Goal: Task Accomplishment & Management: Manage account settings

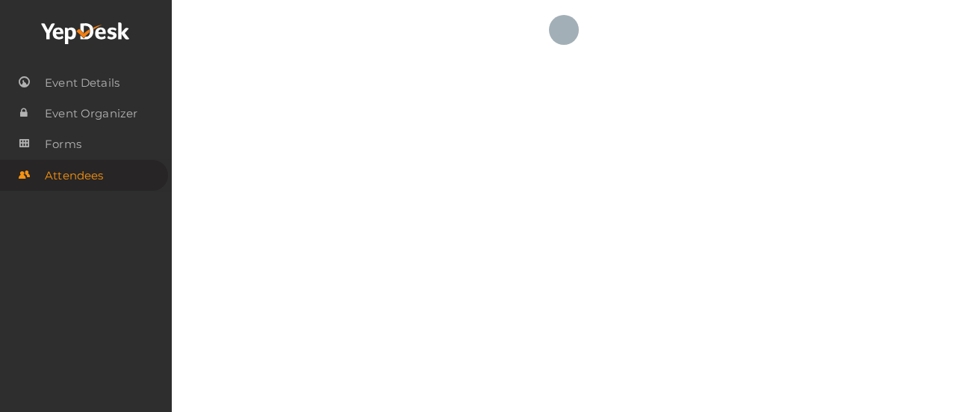
click at [84, 34] on use at bounding box center [85, 33] width 88 height 22
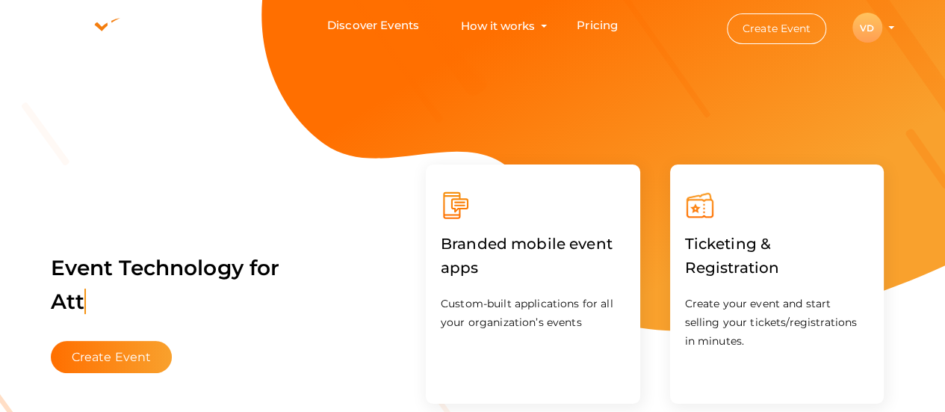
click at [882, 28] on profile-pic "VD" at bounding box center [867, 27] width 30 height 11
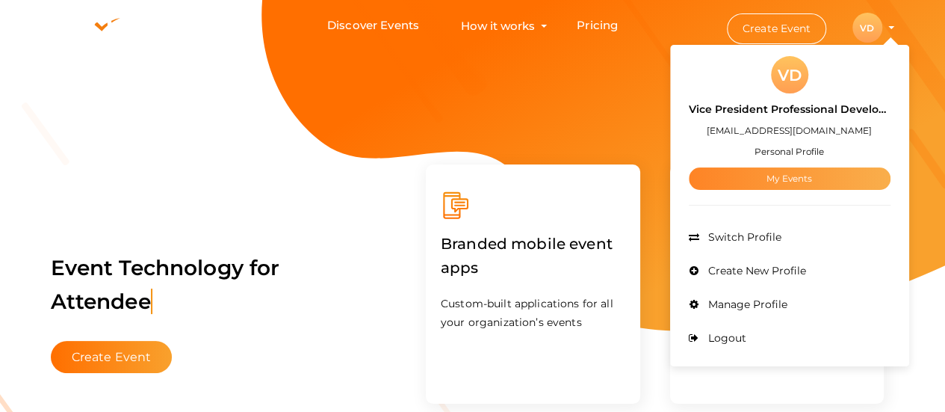
click at [786, 173] on link "My Events" at bounding box center [790, 178] width 202 height 22
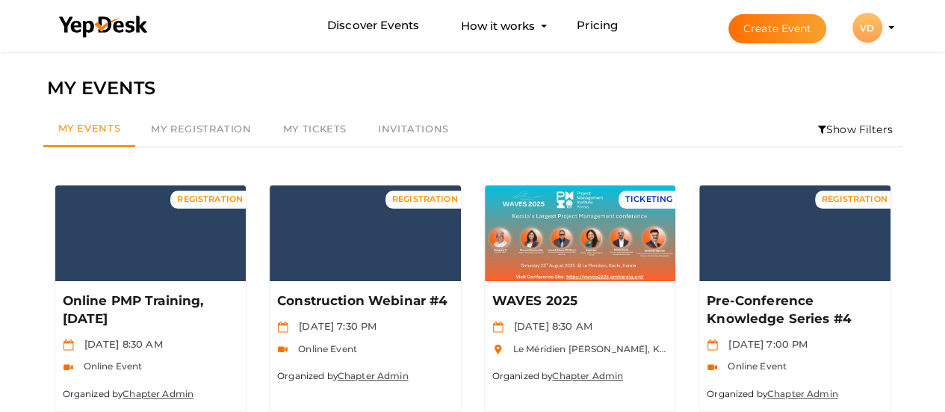
scroll to position [48, 0]
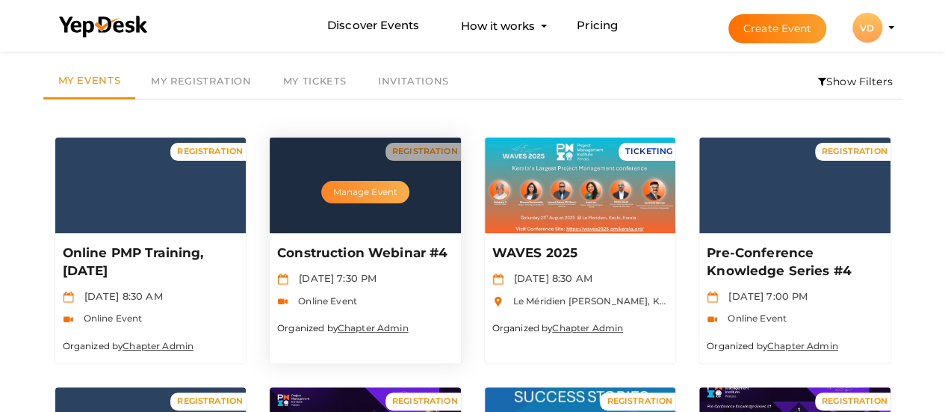
click at [381, 190] on button "Manage Event" at bounding box center [365, 192] width 88 height 22
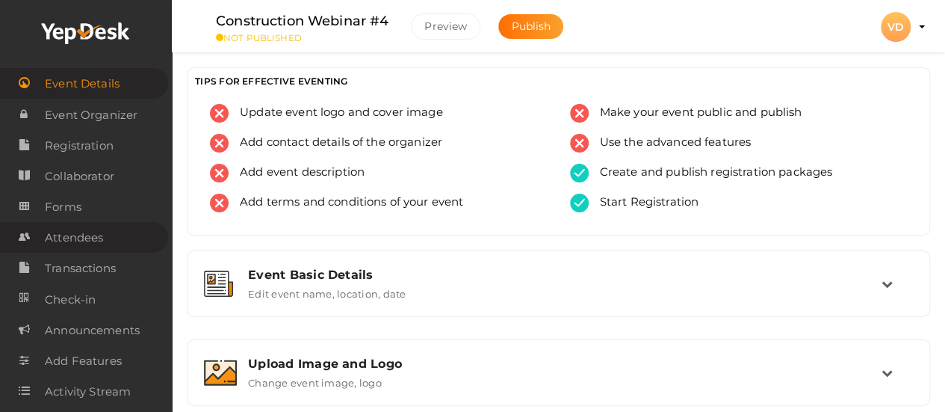
click at [100, 241] on span "Attendees" at bounding box center [74, 238] width 58 height 30
